Goal: Task Accomplishment & Management: Manage account settings

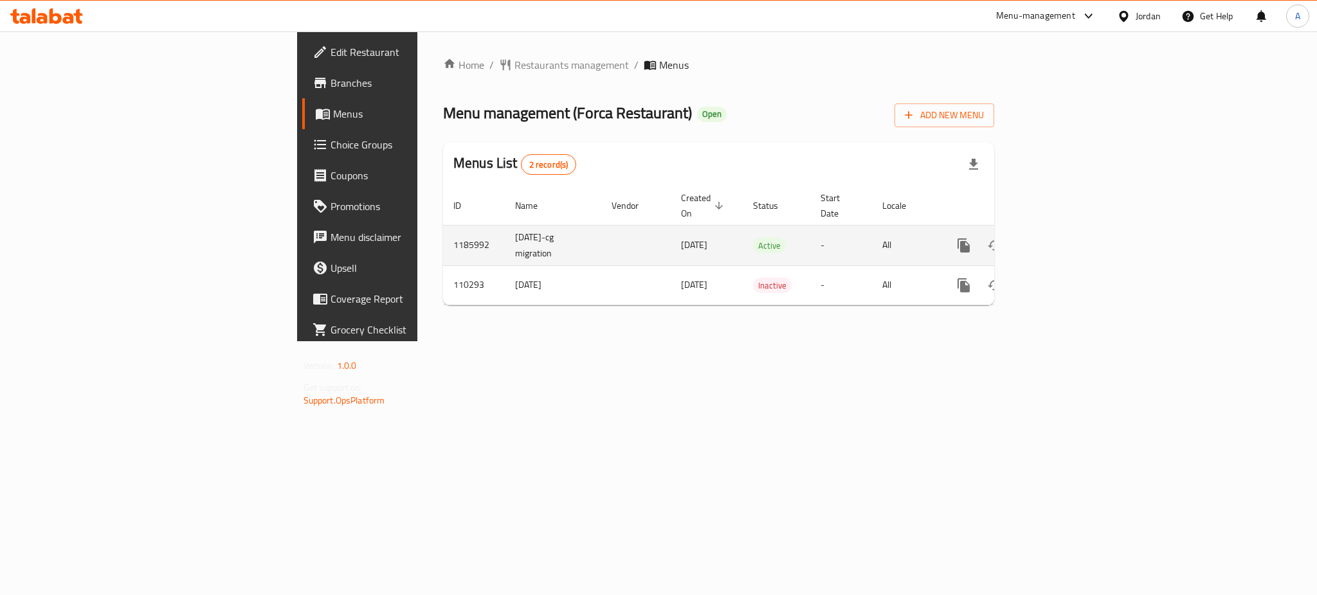
click at [1064, 238] on icon "enhanced table" at bounding box center [1056, 245] width 15 height 15
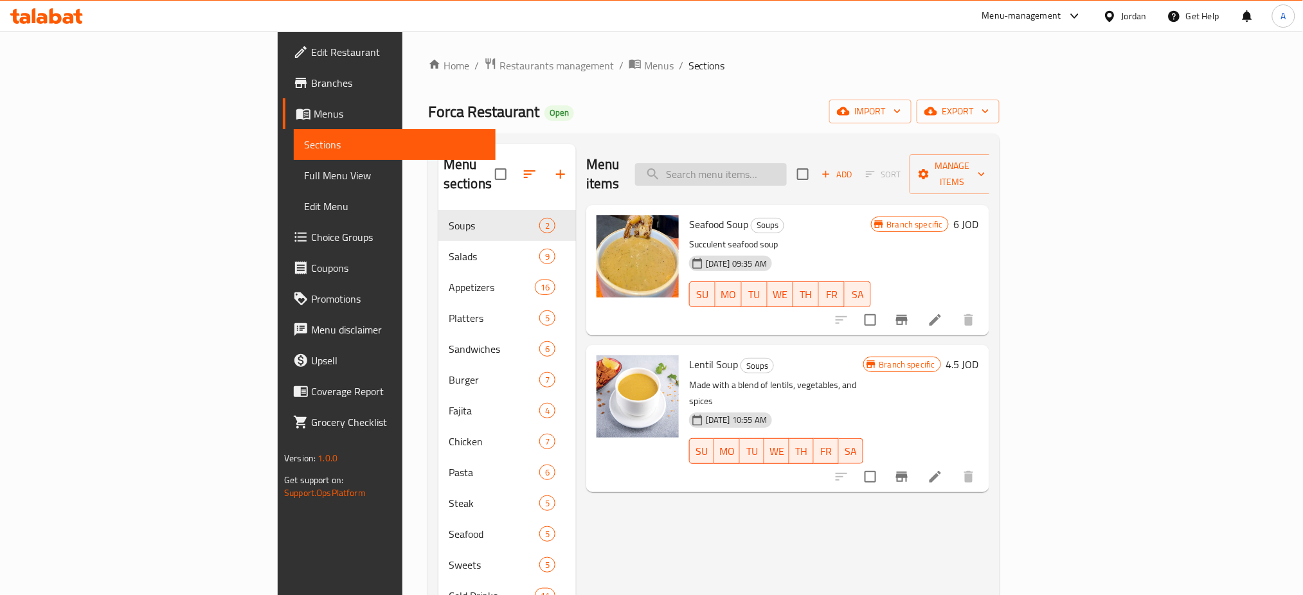
click at [775, 163] on input "search" at bounding box center [711, 174] width 152 height 23
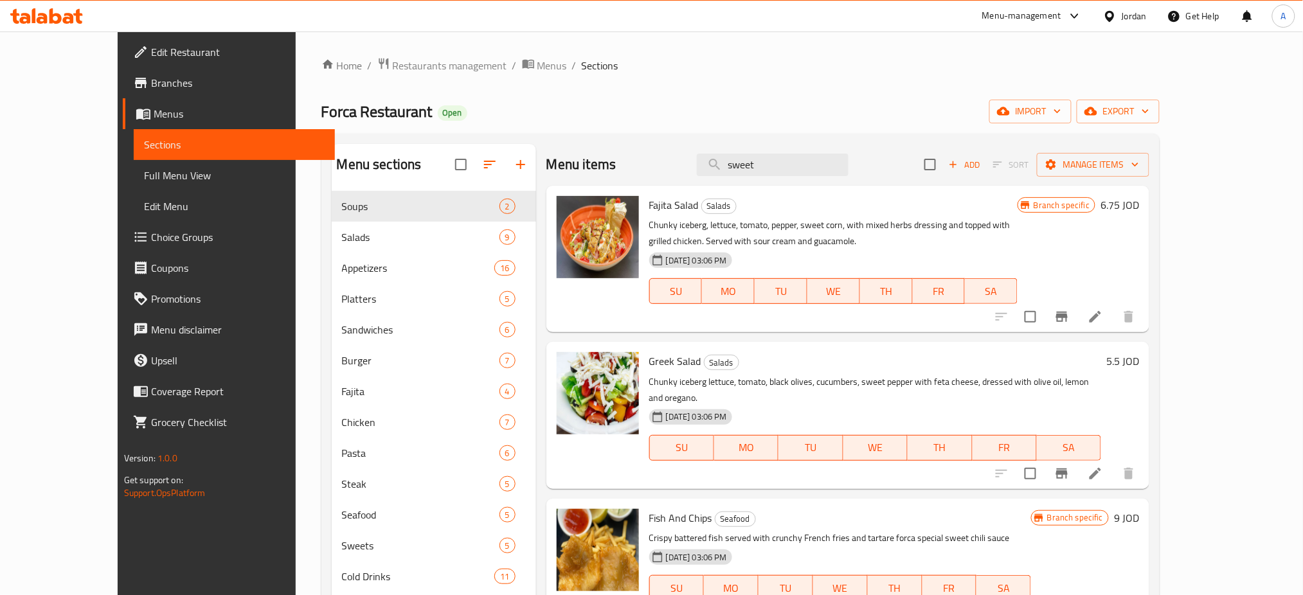
drag, startPoint x: 819, startPoint y: 153, endPoint x: 684, endPoint y: 158, distance: 135.1
click at [696, 161] on div "Menu items sweet Add Sort Manage items" at bounding box center [848, 165] width 603 height 42
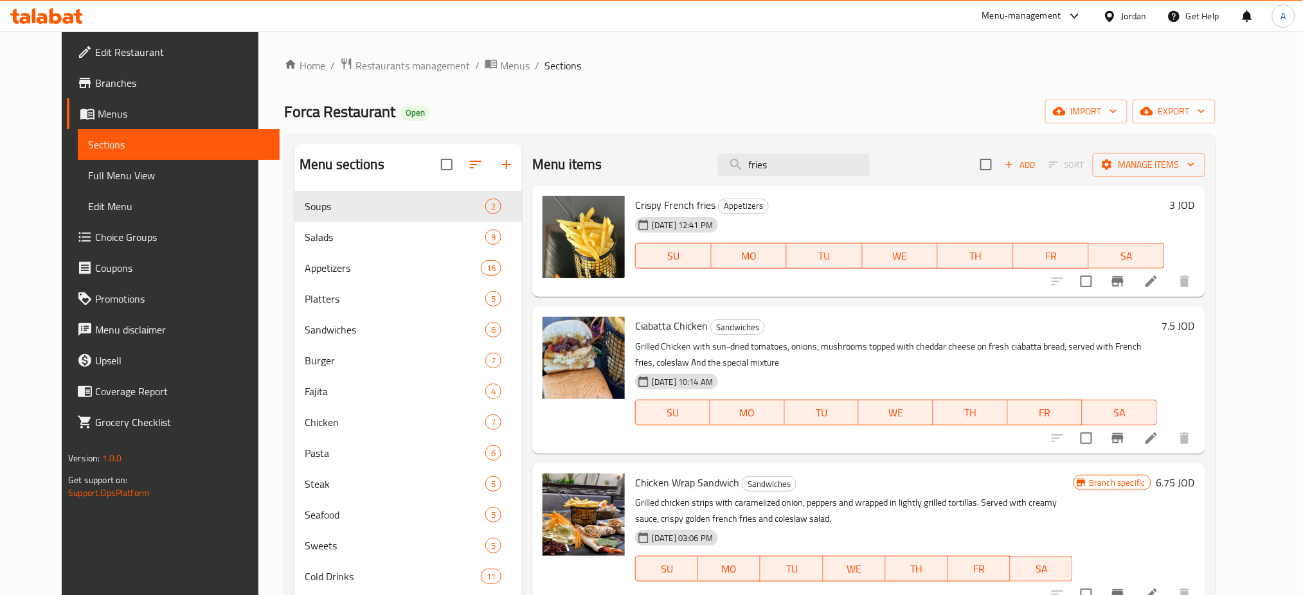
type input "fries"
click at [368, 66] on span "Restaurants management" at bounding box center [413, 65] width 114 height 15
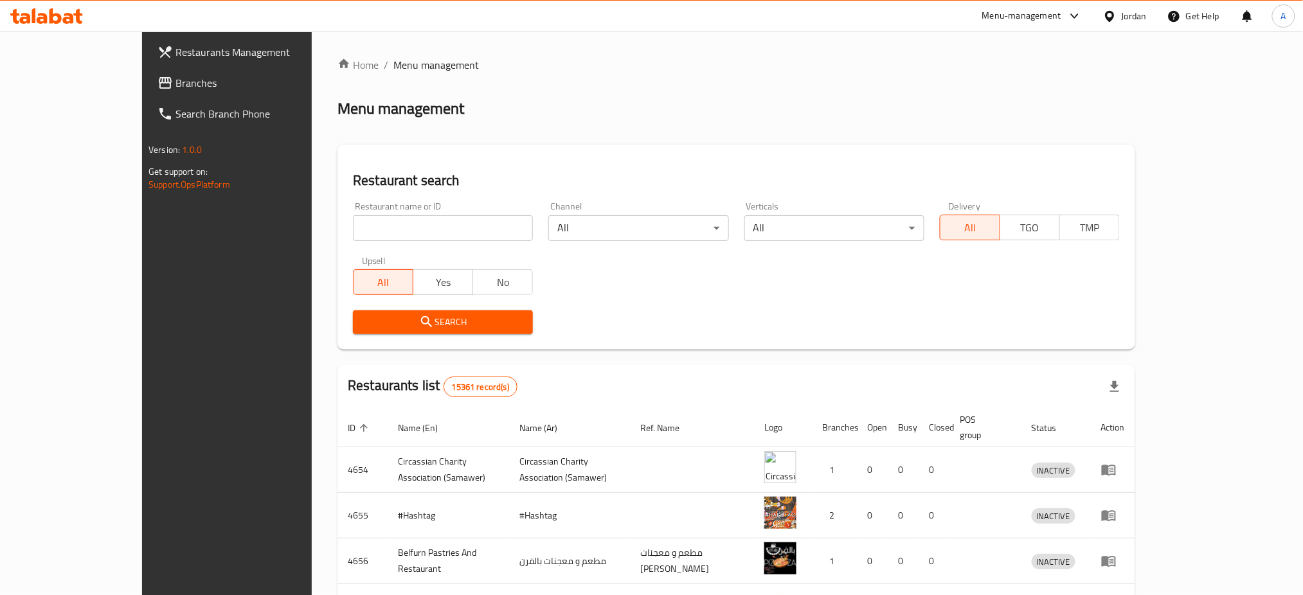
click at [379, 219] on div "Home / Menu management Menu management Restaurant search Restaurant name or ID …" at bounding box center [737, 502] width 798 height 891
click at [381, 215] on input "search" at bounding box center [443, 228] width 180 height 26
paste input "776234"
type input "776234"
click button "Search" at bounding box center [443, 323] width 180 height 24
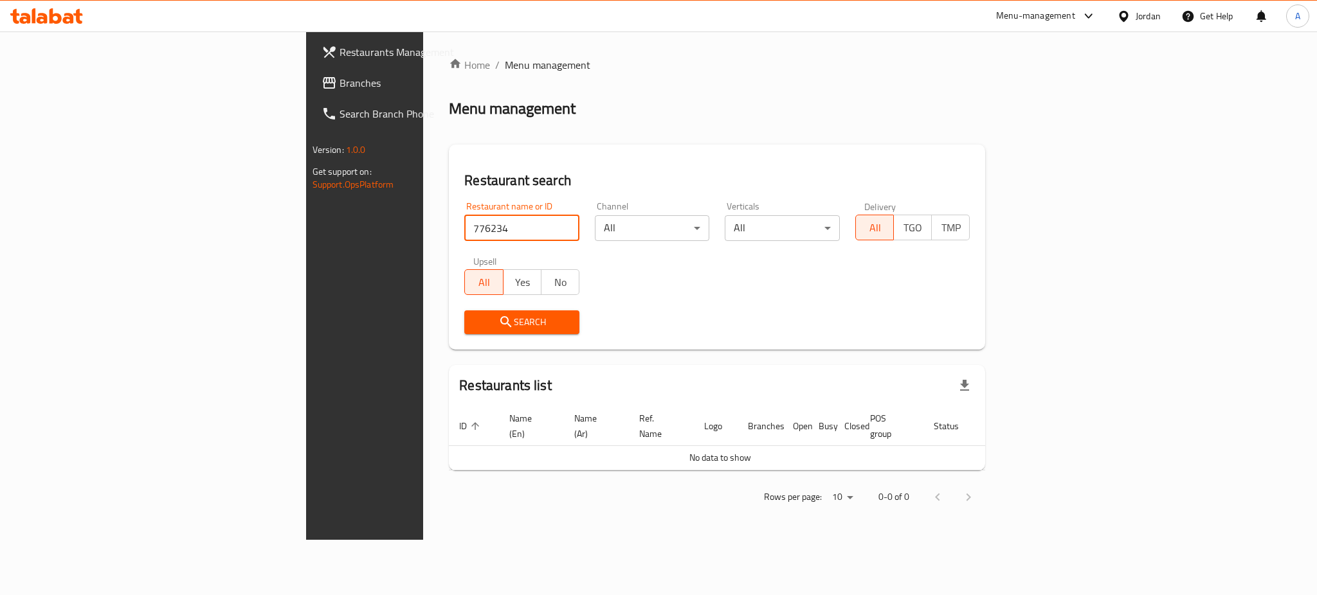
click at [340, 81] on span "Branches" at bounding box center [428, 82] width 176 height 15
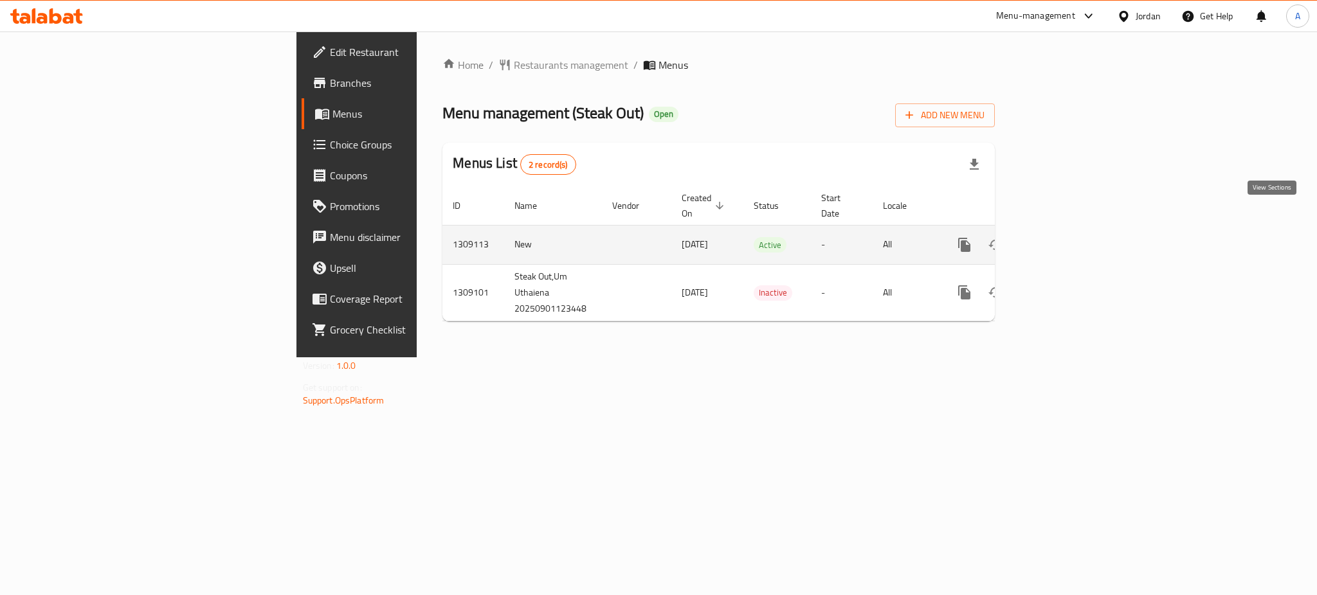
click at [1065, 237] on icon "enhanced table" at bounding box center [1056, 244] width 15 height 15
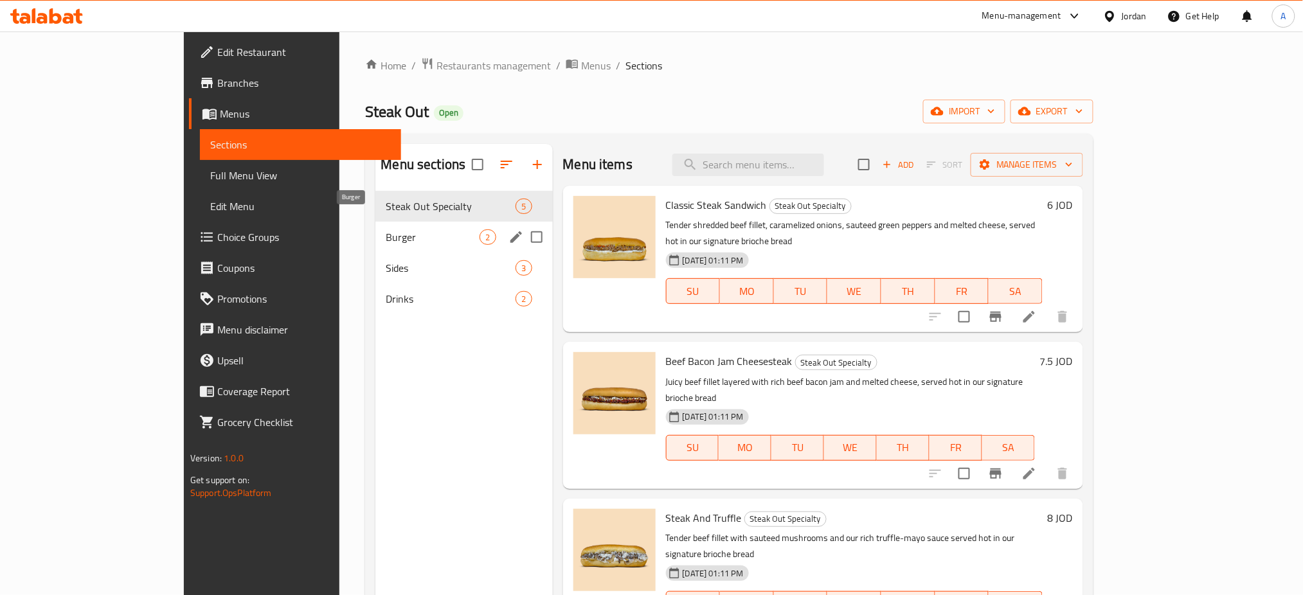
click at [386, 230] on span "Burger" at bounding box center [433, 237] width 94 height 15
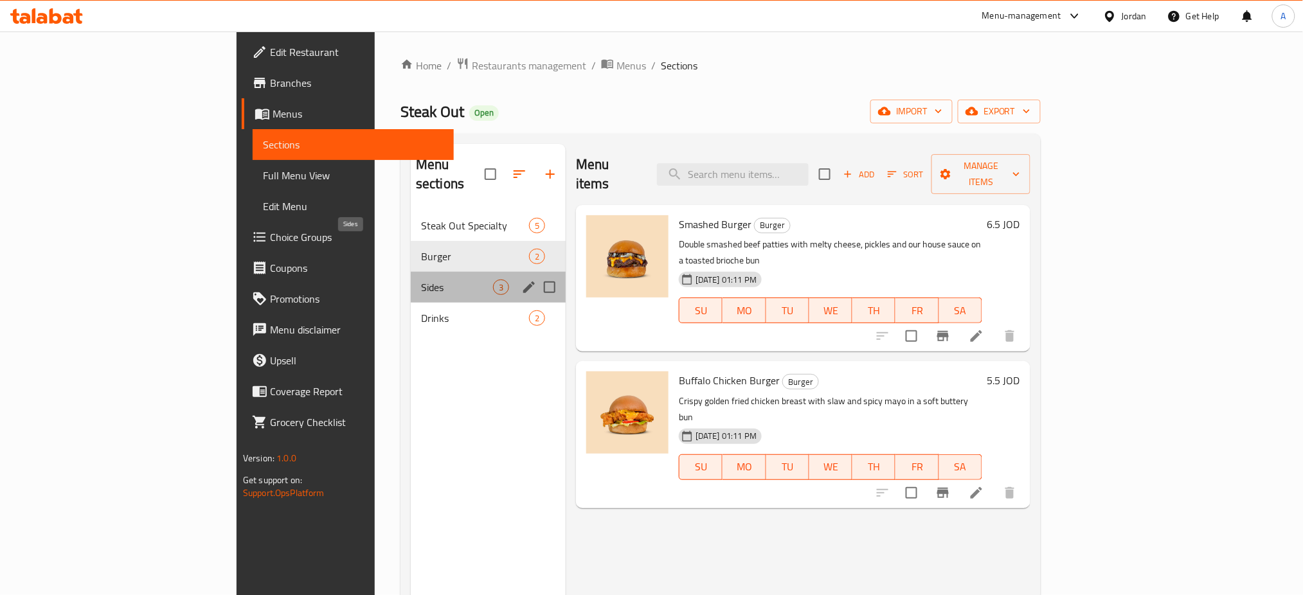
click at [421, 280] on span "Sides" at bounding box center [457, 287] width 72 height 15
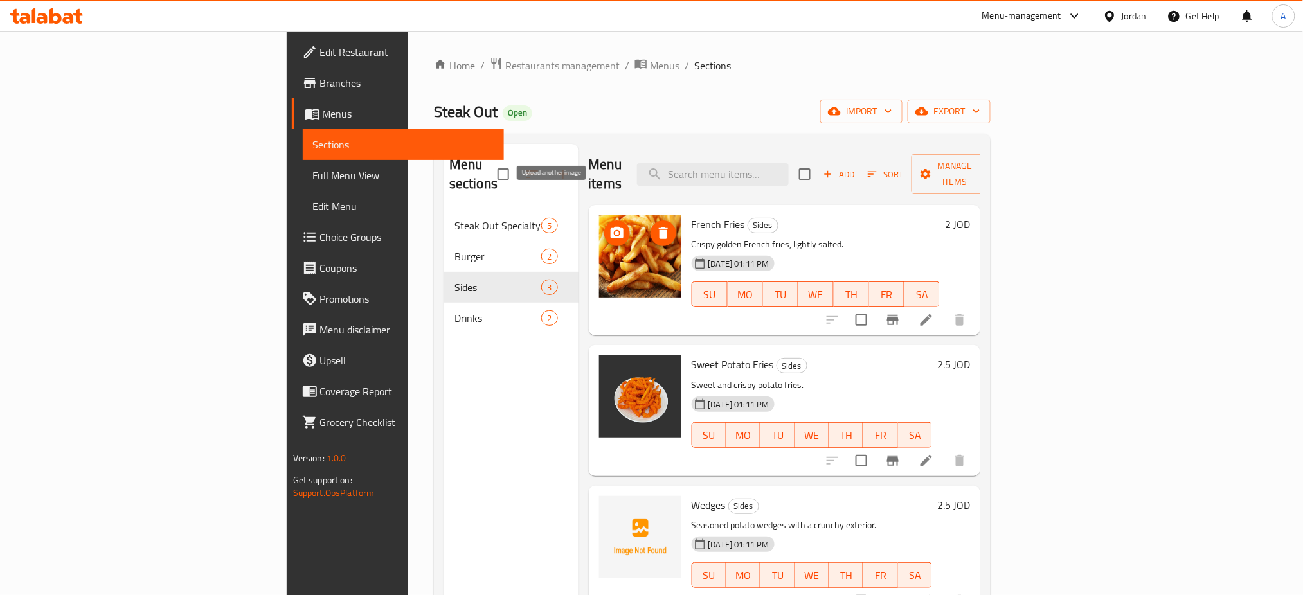
click at [611, 227] on icon "upload picture" at bounding box center [617, 233] width 13 height 12
click at [604, 221] on button "upload picture" at bounding box center [617, 234] width 26 height 26
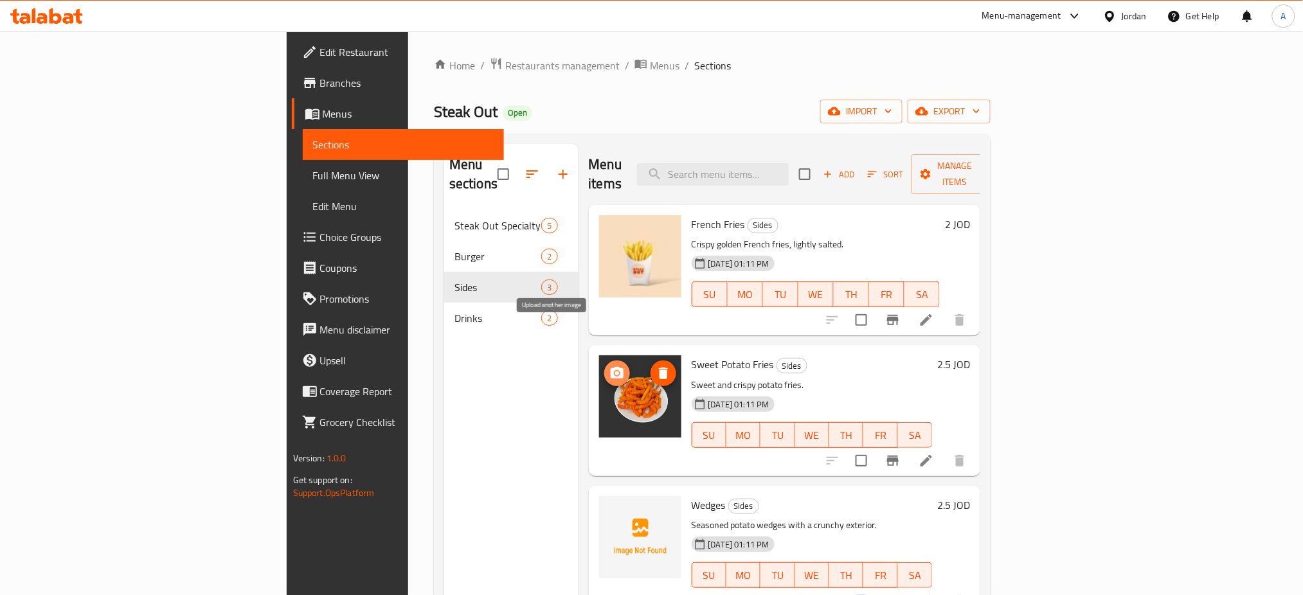
click at [610, 366] on icon "upload picture" at bounding box center [617, 373] width 15 height 15
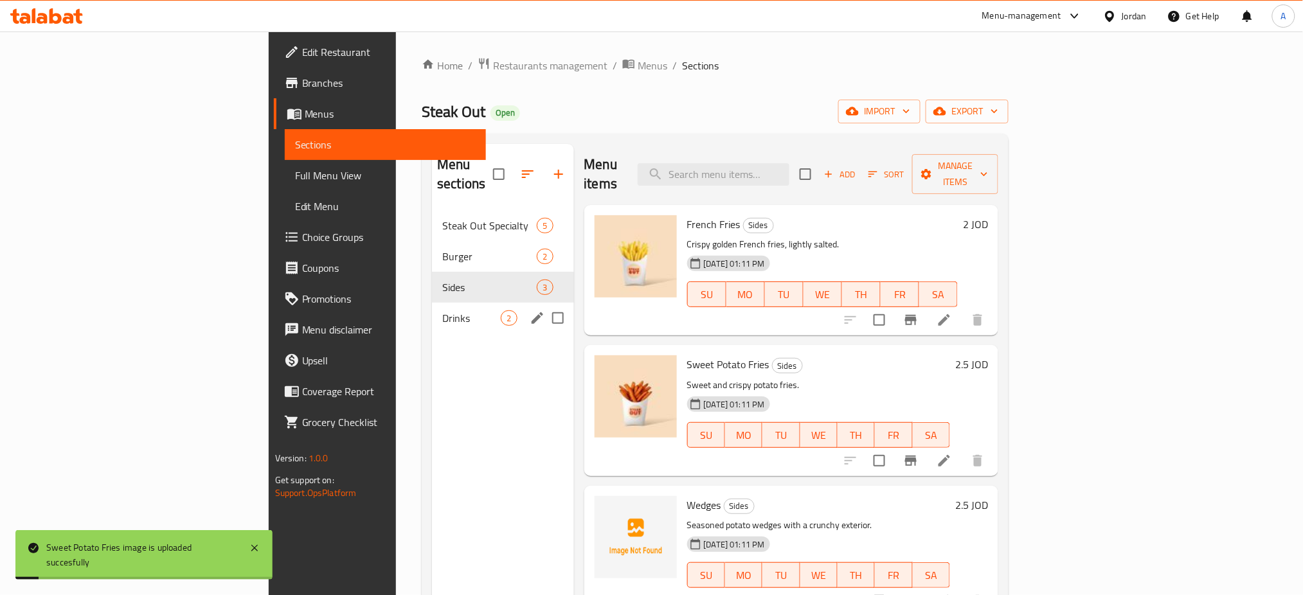
click at [432, 303] on div "Drinks 2" at bounding box center [502, 318] width 141 height 31
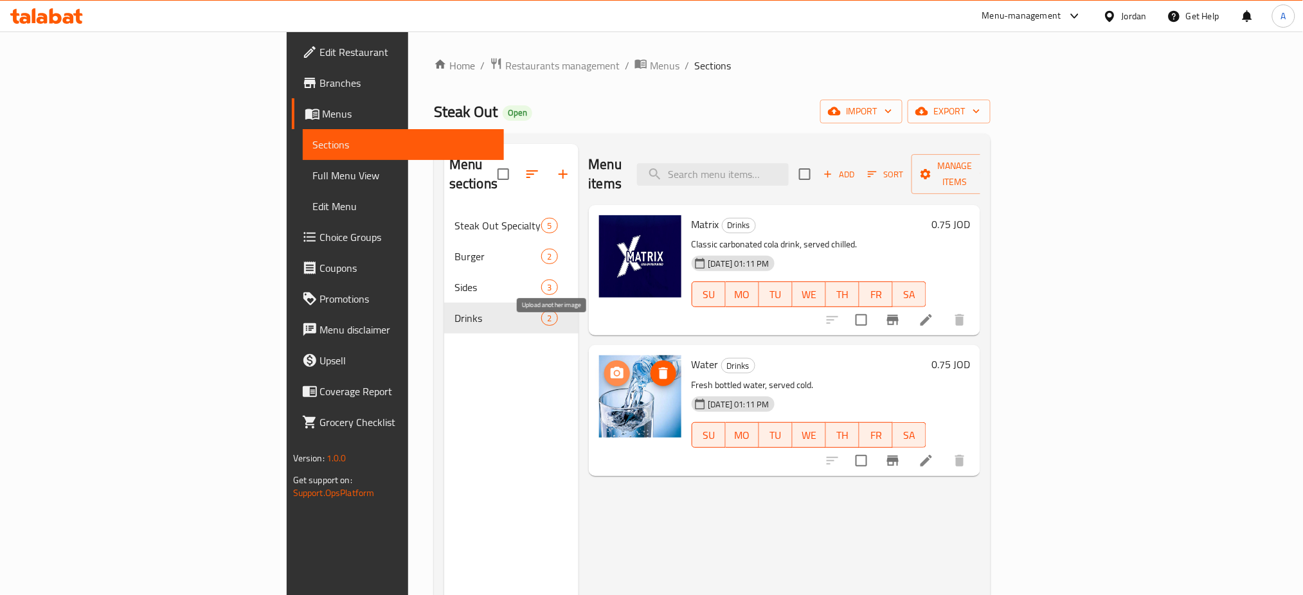
click at [604, 361] on button "upload picture" at bounding box center [617, 374] width 26 height 26
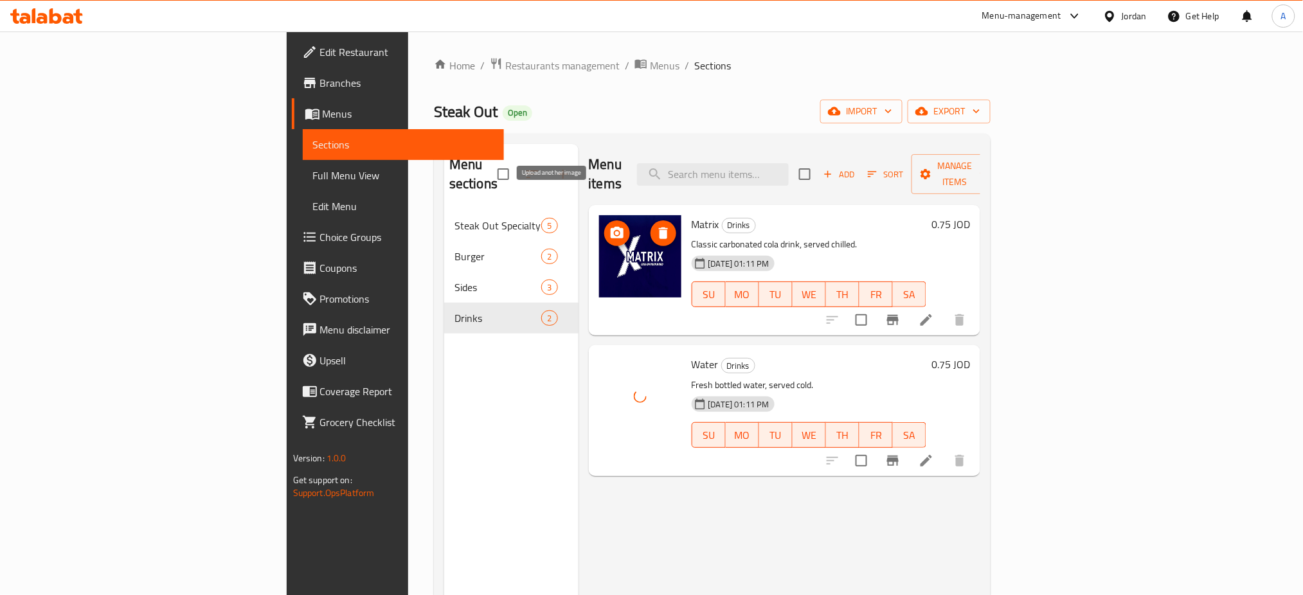
click at [604, 221] on button "upload picture" at bounding box center [617, 234] width 26 height 26
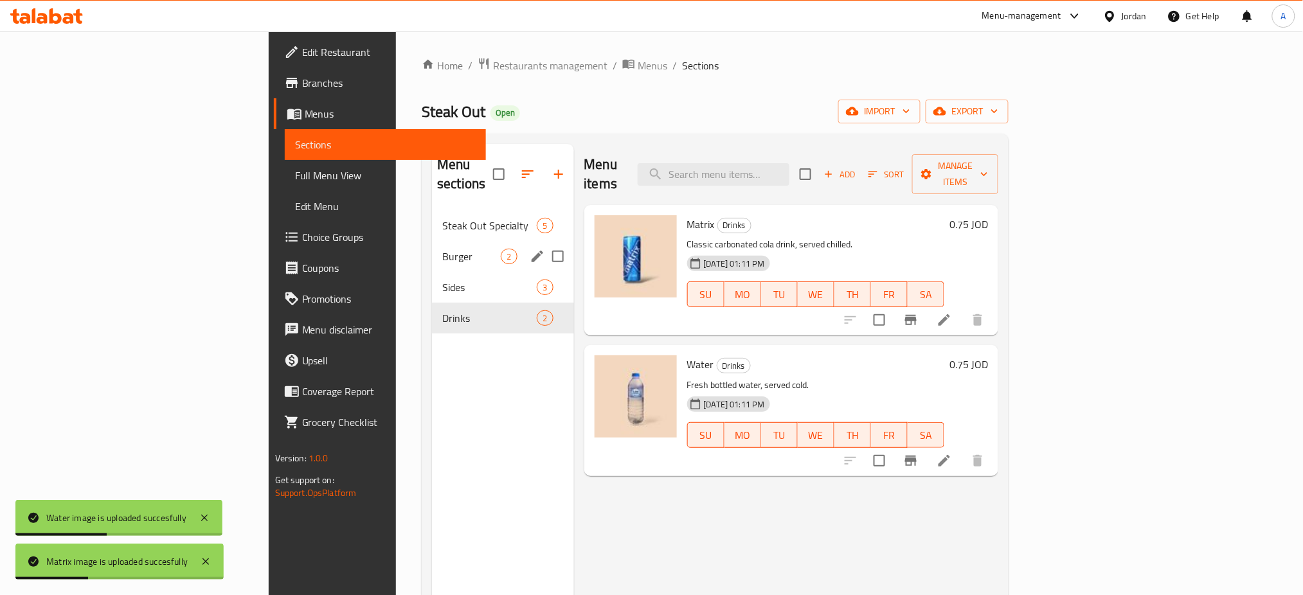
click at [432, 241] on div "Burger 2" at bounding box center [502, 256] width 141 height 31
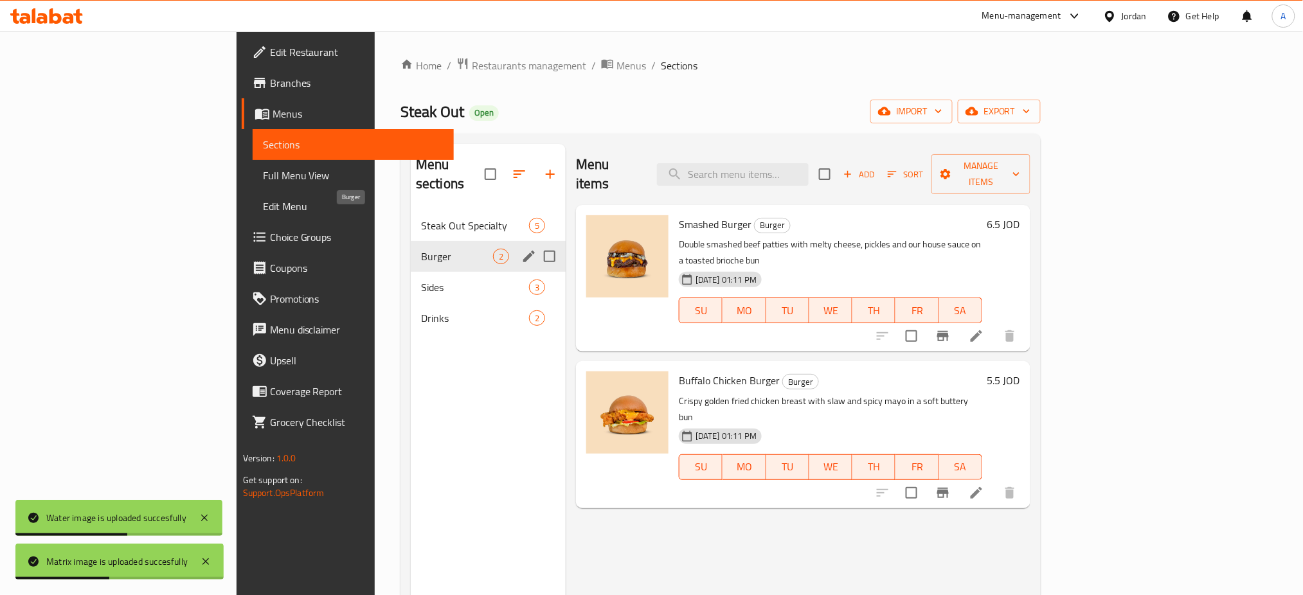
click at [421, 249] on span "Burger" at bounding box center [457, 256] width 72 height 15
click at [421, 218] on span "Steak Out Specialty" at bounding box center [457, 225] width 72 height 15
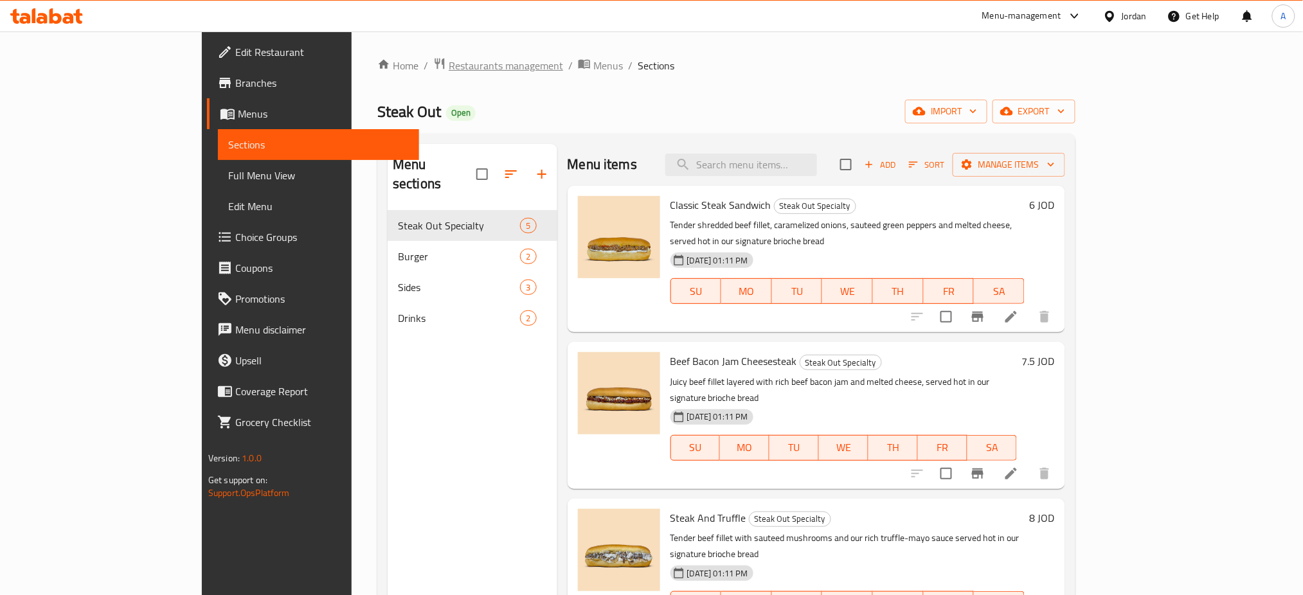
click at [449, 61] on span "Restaurants management" at bounding box center [506, 65] width 114 height 15
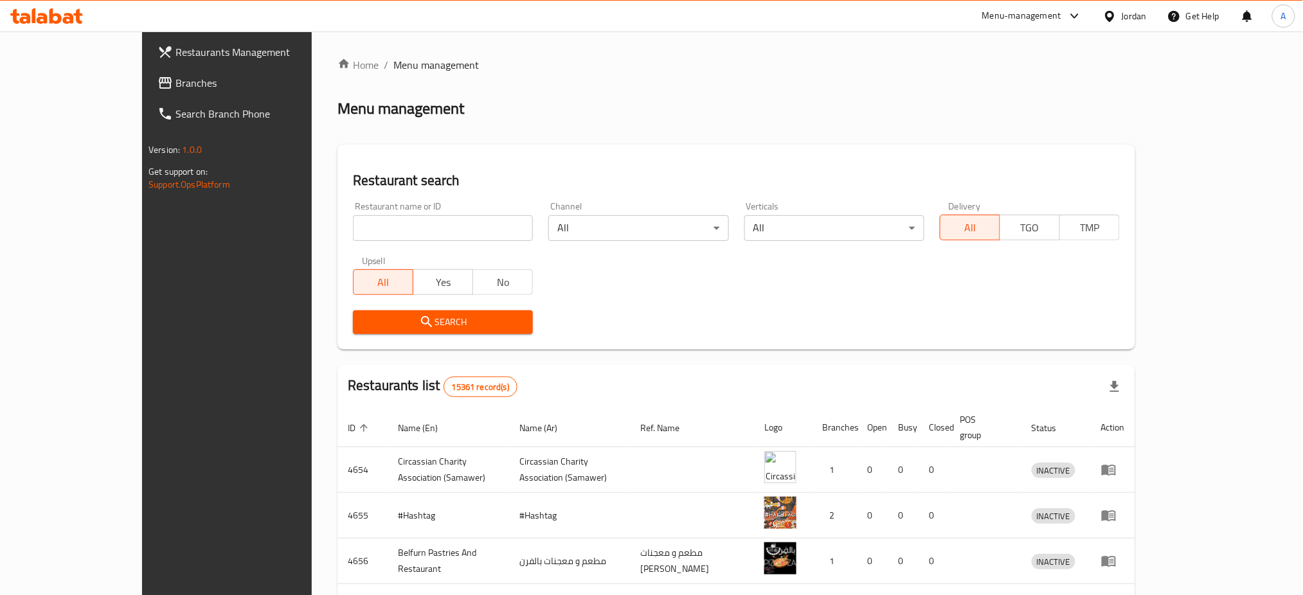
click at [52, 82] on div at bounding box center [651, 297] width 1303 height 595
click at [176, 75] on span "Branches" at bounding box center [263, 82] width 174 height 15
